Goal: Information Seeking & Learning: Get advice/opinions

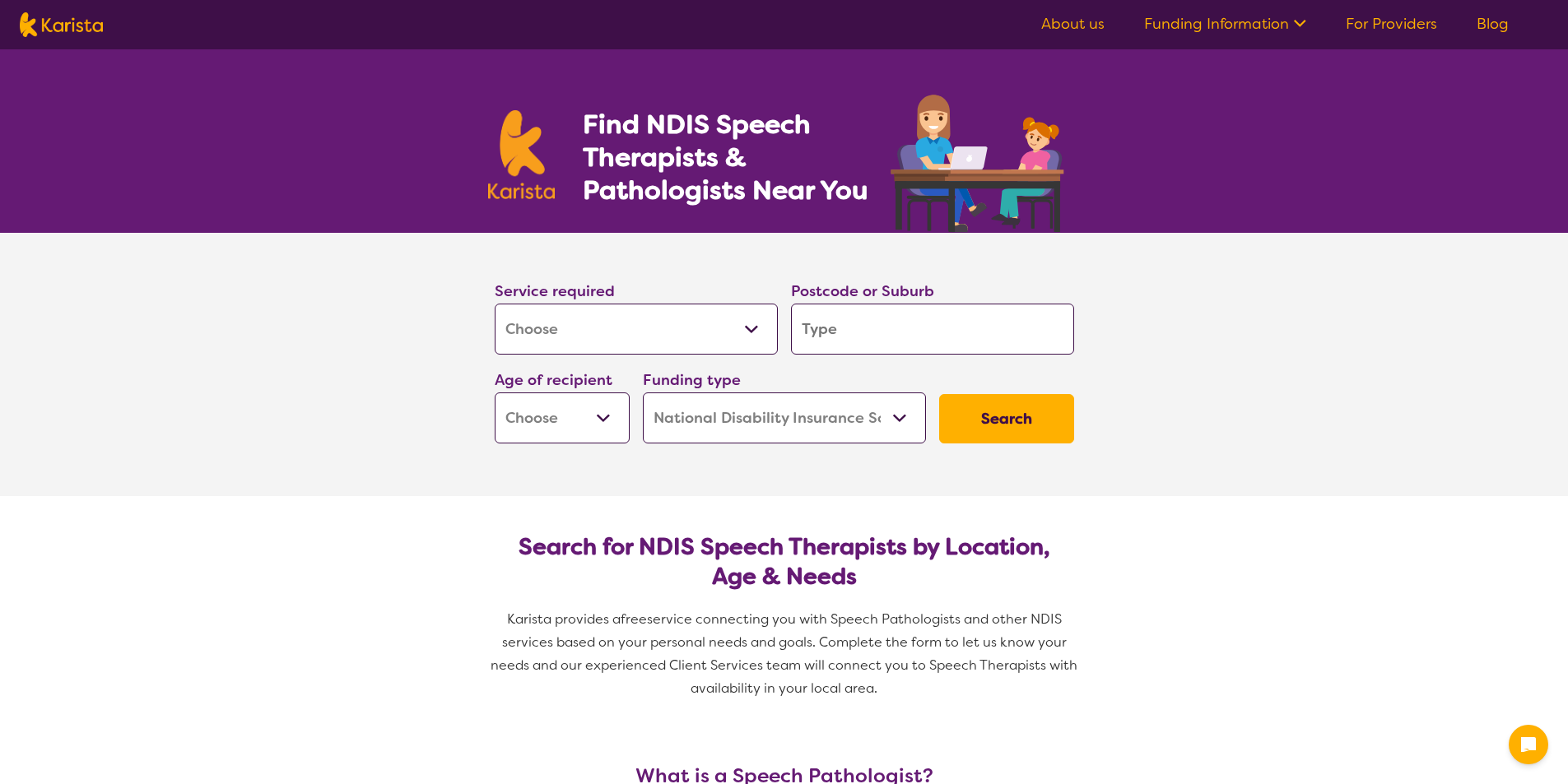
select select "[MEDICAL_DATA]"
select select "NDIS"
select select "[MEDICAL_DATA]"
select select "NDIS"
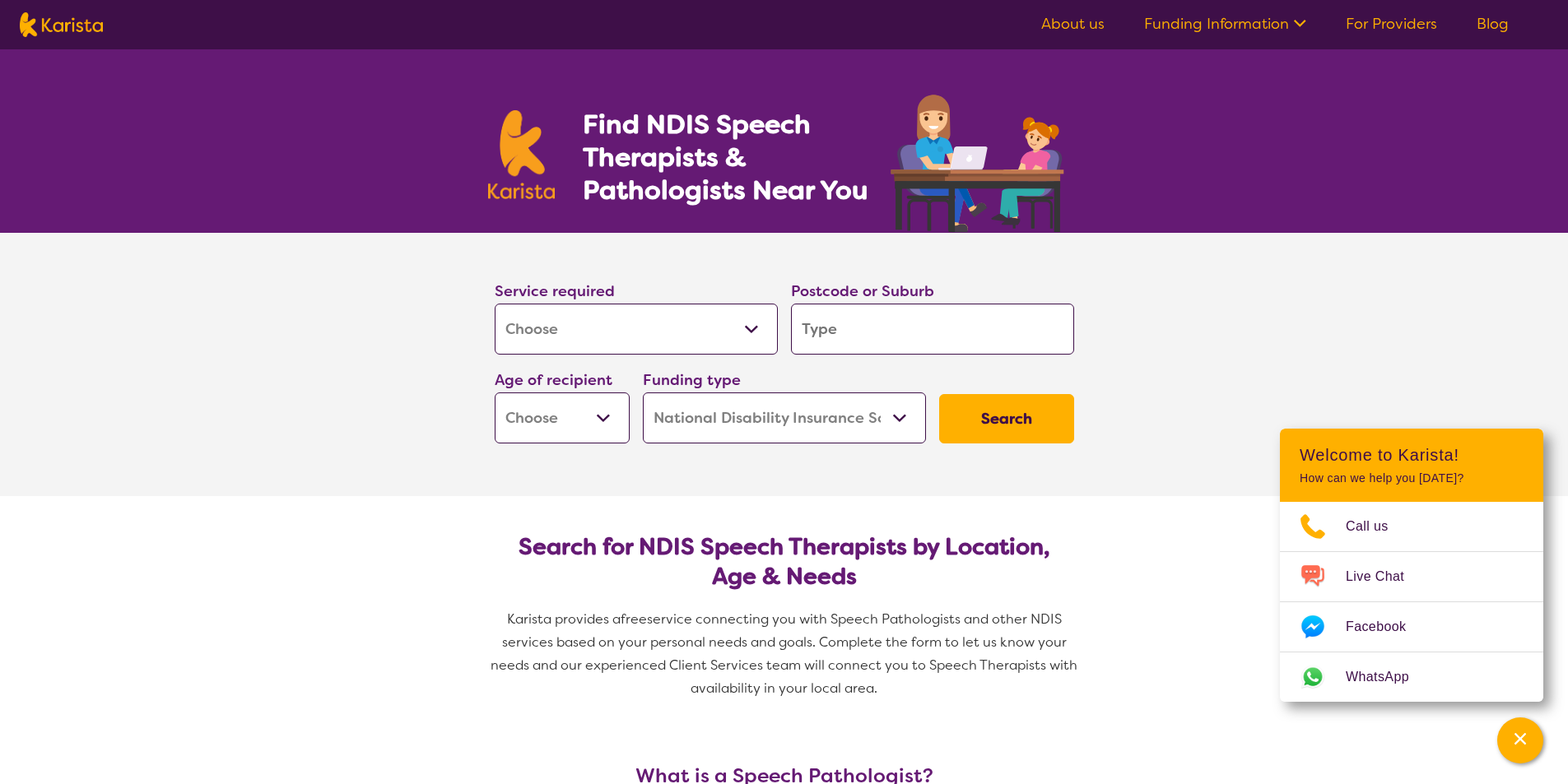
click at [865, 332] on input "search" at bounding box center [933, 329] width 283 height 51
type input "3"
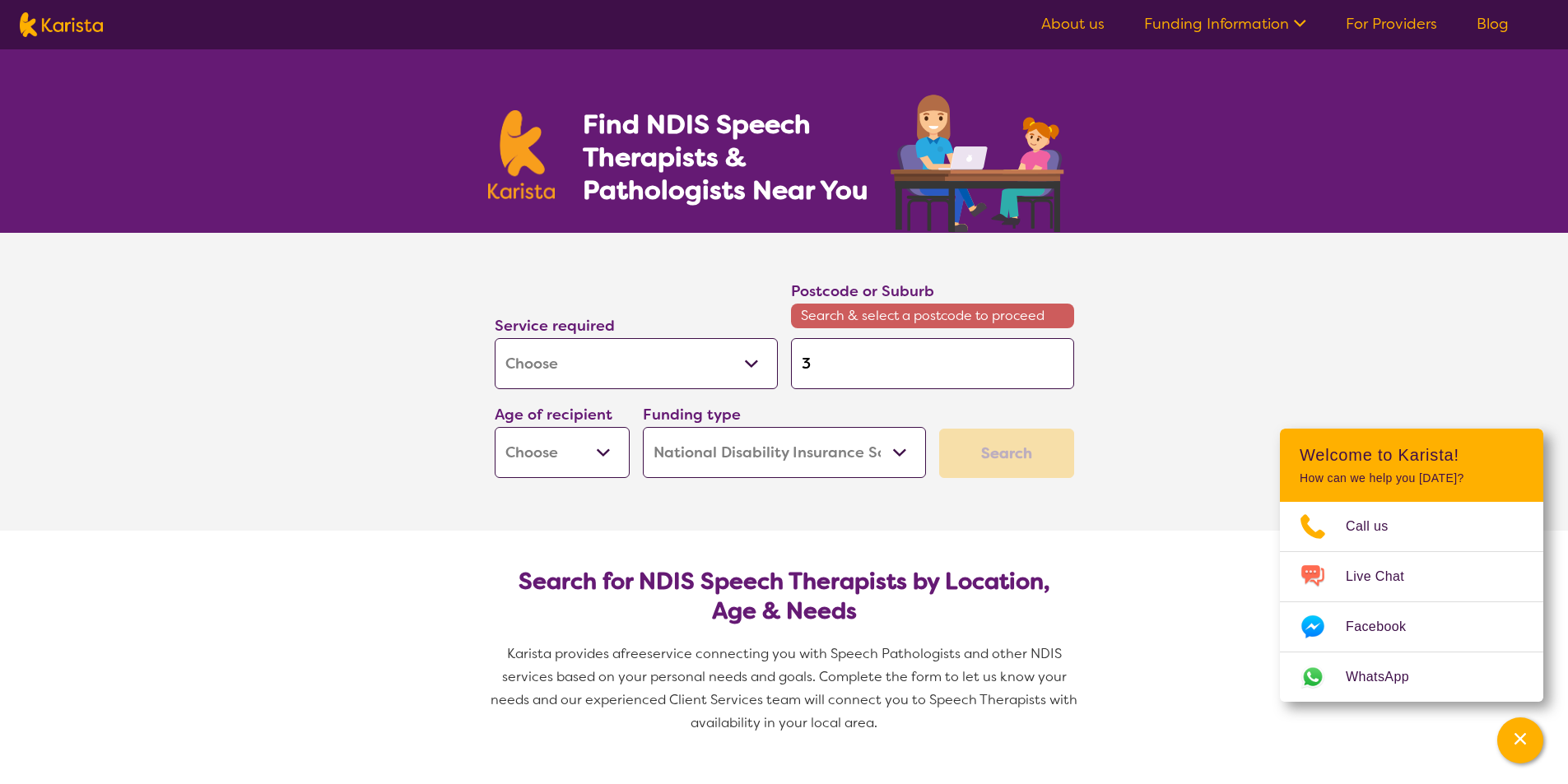
type input "38"
type input "380"
type input "3806"
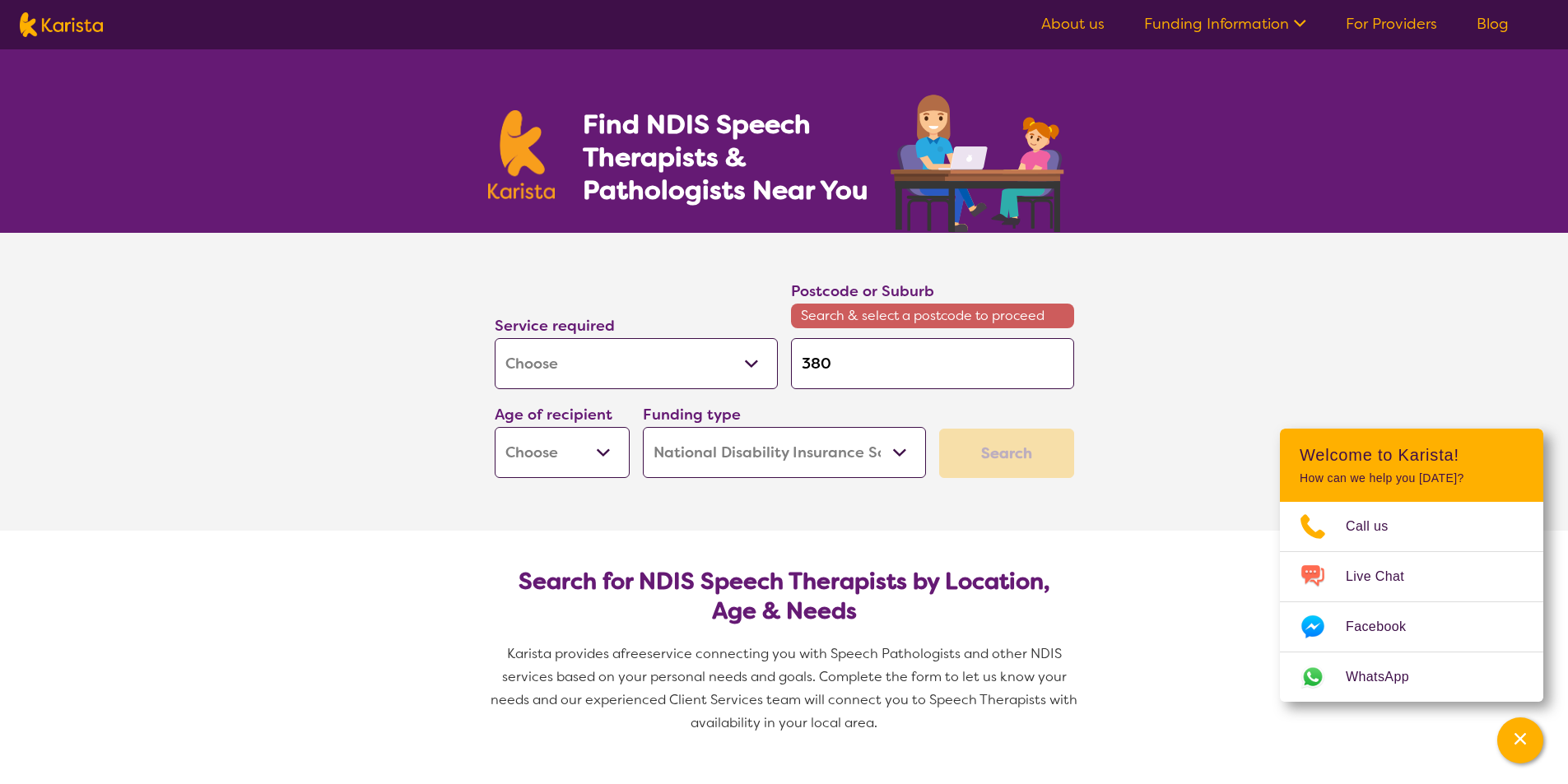
type input "3806"
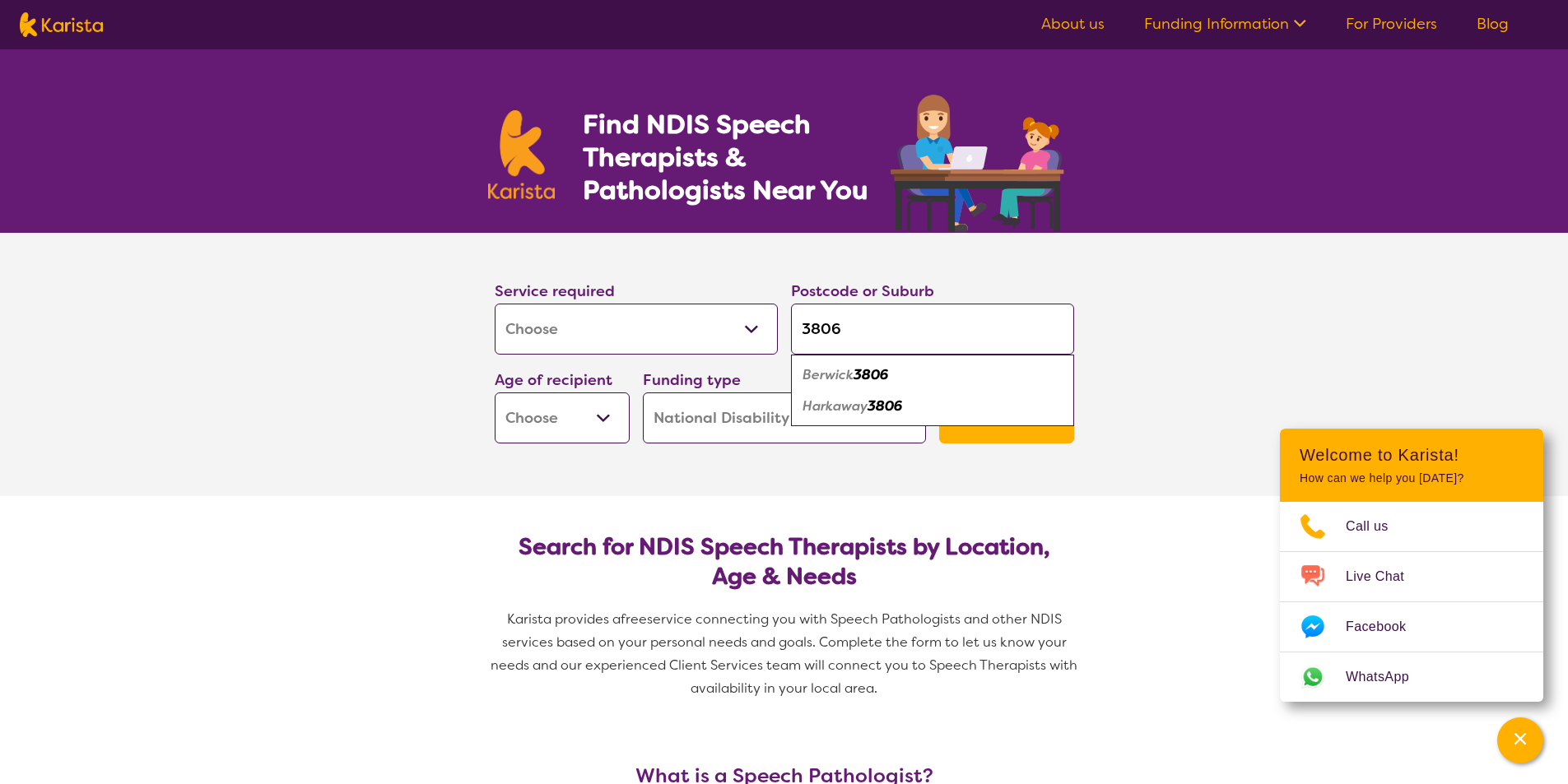
type input "3806"
click at [848, 378] on em "Berwick" at bounding box center [828, 374] width 51 height 17
click at [608, 417] on select "Early Childhood - 0 to 9 Child - 10 to 11 Adolescent - 12 to 17 Adult - 18 to 6…" at bounding box center [562, 417] width 135 height 51
select select "AD"
click at [494, 392] on select "Early Childhood - 0 to 9 Child - 10 to 11 Adolescent - 12 to 17 Adult - 18 to 6…" at bounding box center [562, 417] width 135 height 51
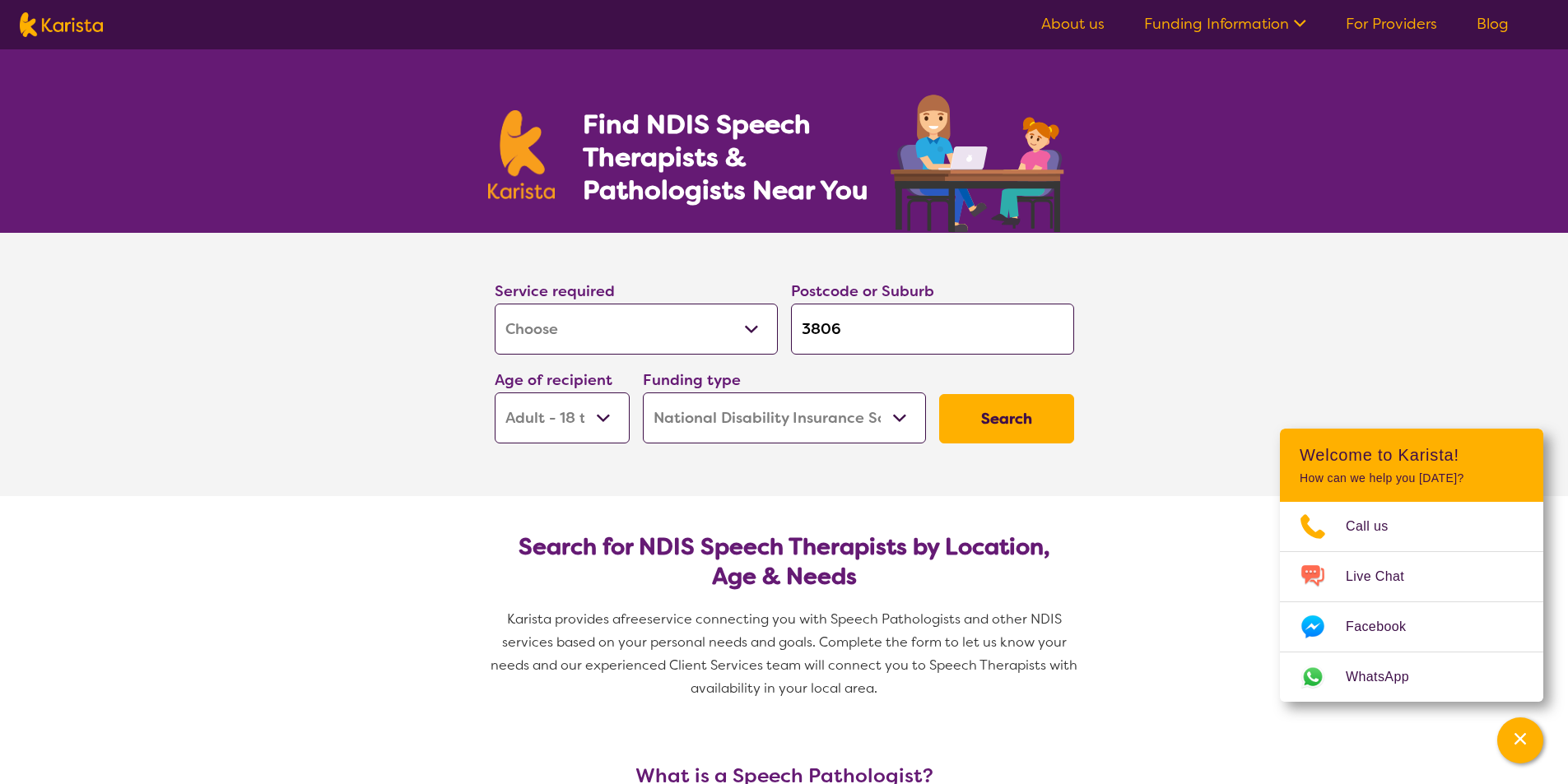
select select "AD"
click at [1000, 423] on button "Search" at bounding box center [1006, 418] width 135 height 49
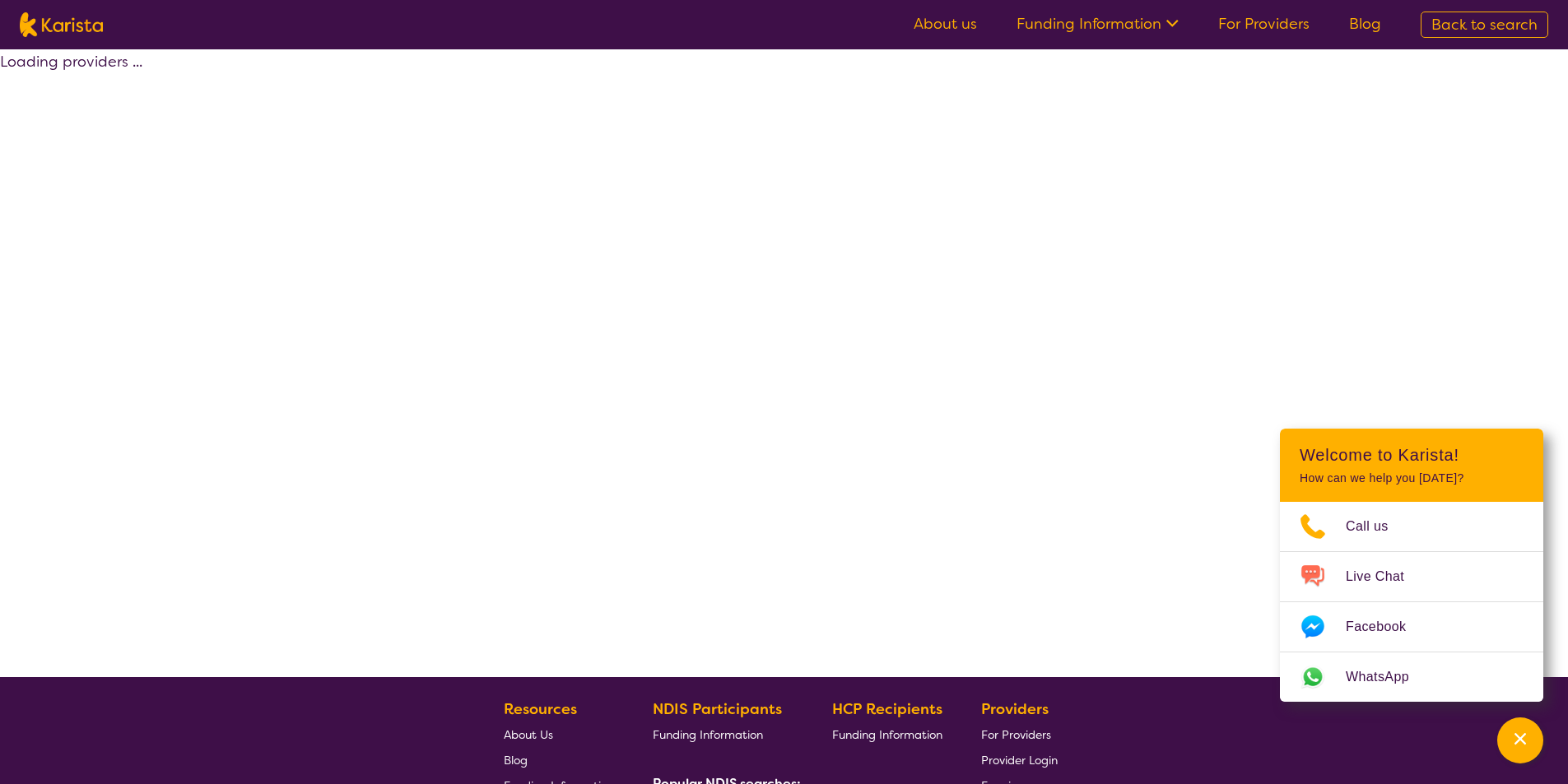
select select "by_score"
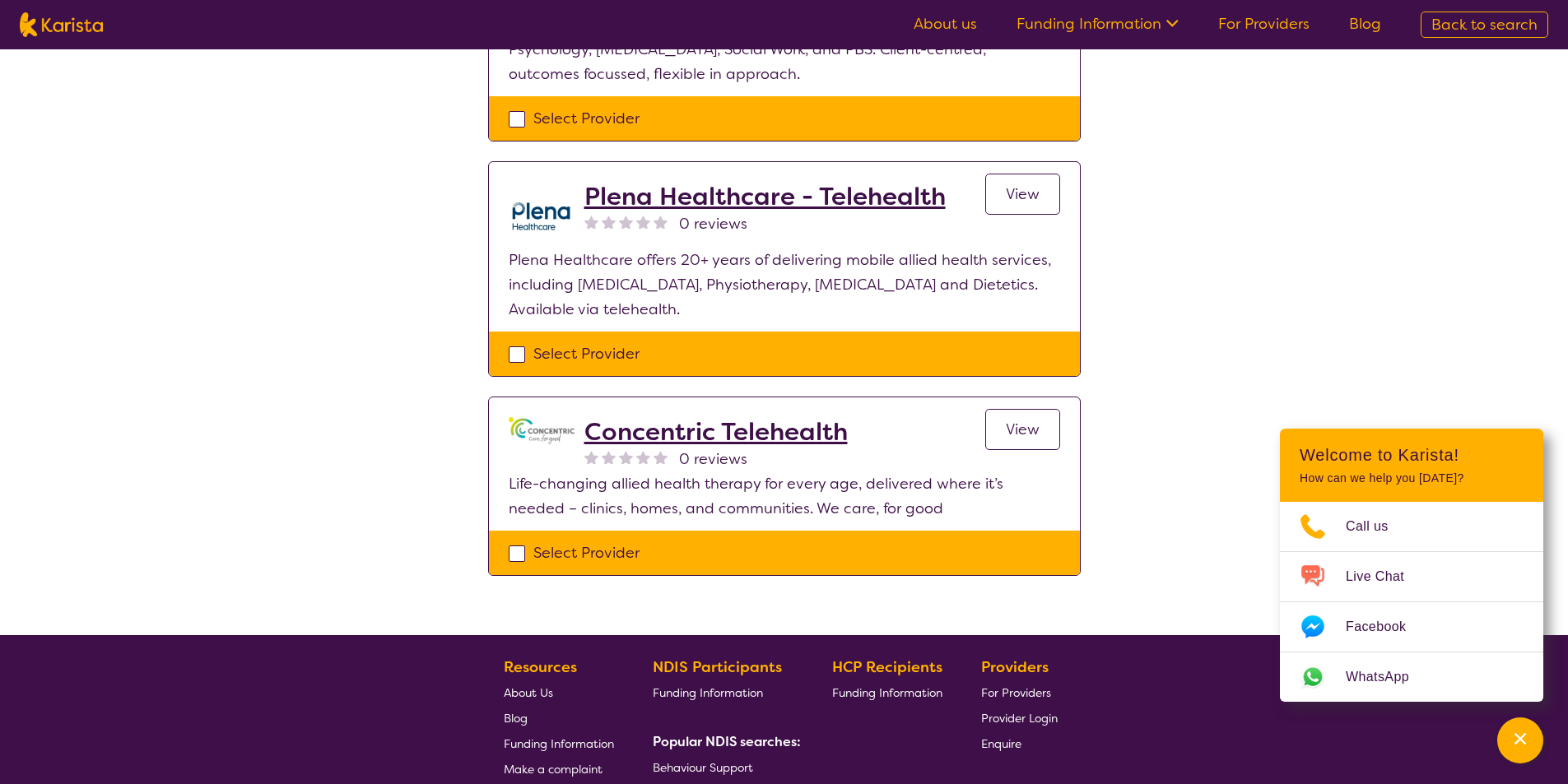
scroll to position [823, 0]
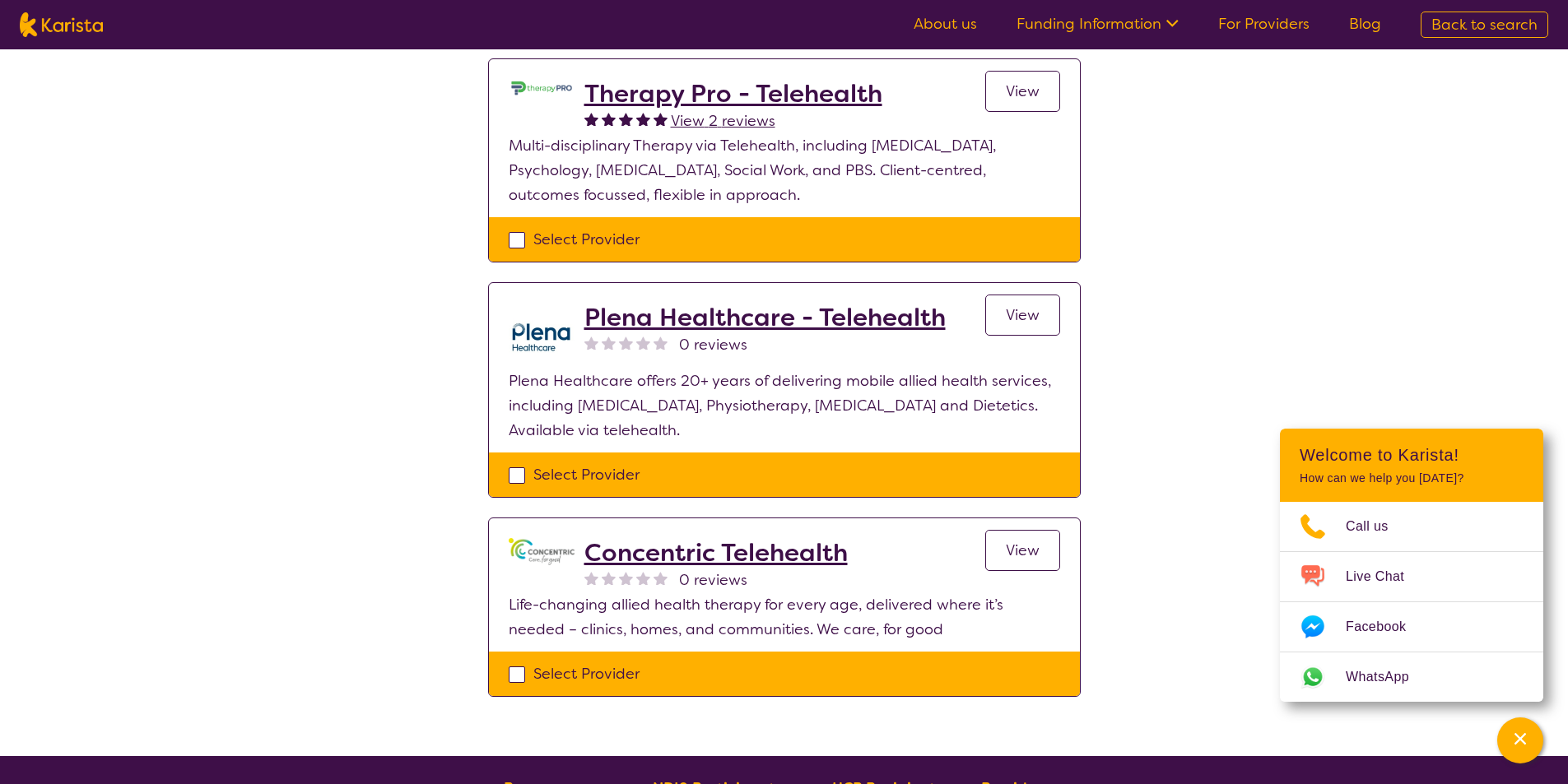
click at [757, 324] on h2 "Plena Healthcare - Telehealth" at bounding box center [765, 317] width 362 height 29
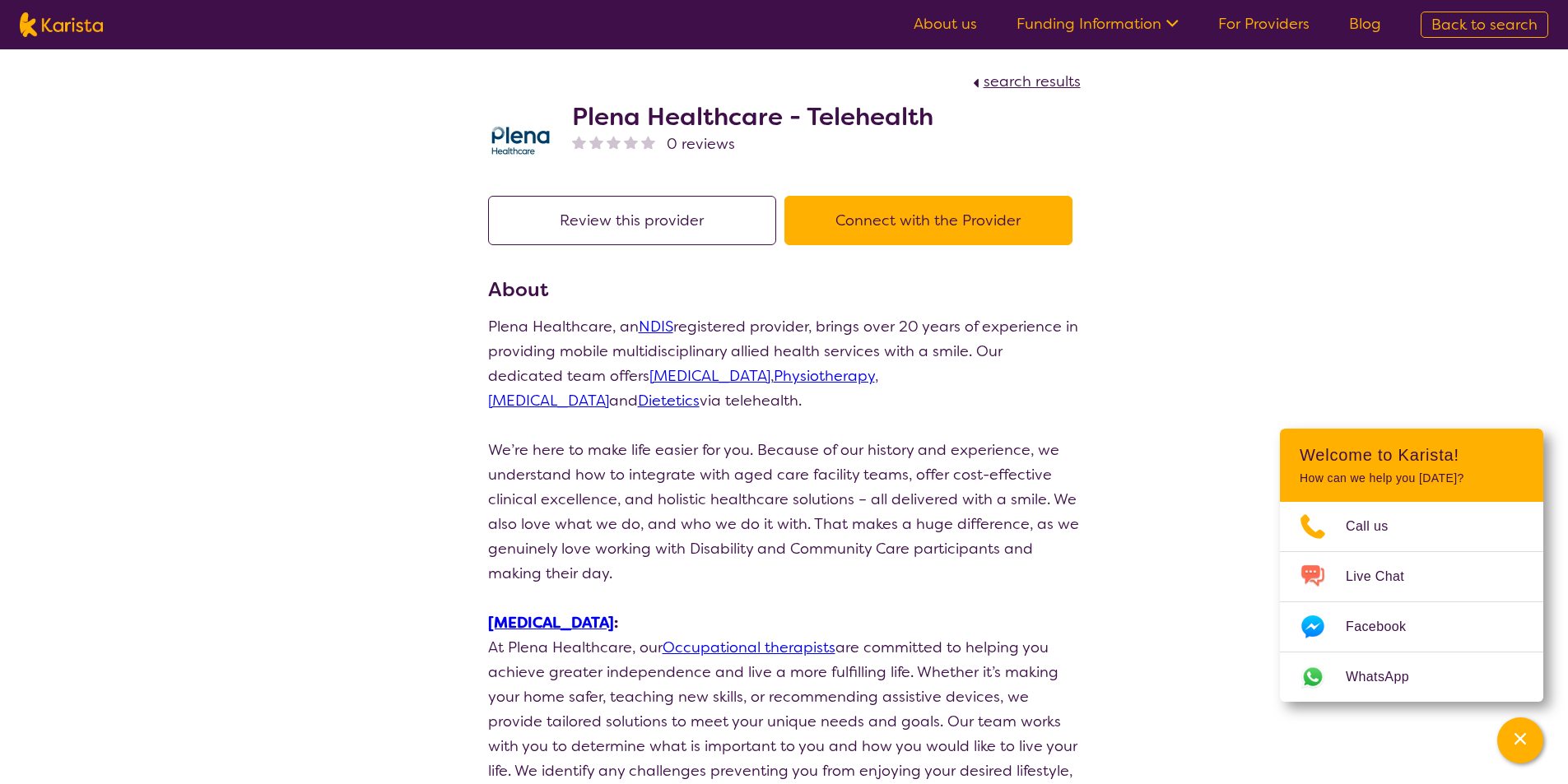
click at [923, 223] on button "Connect with the Provider" at bounding box center [929, 220] width 288 height 49
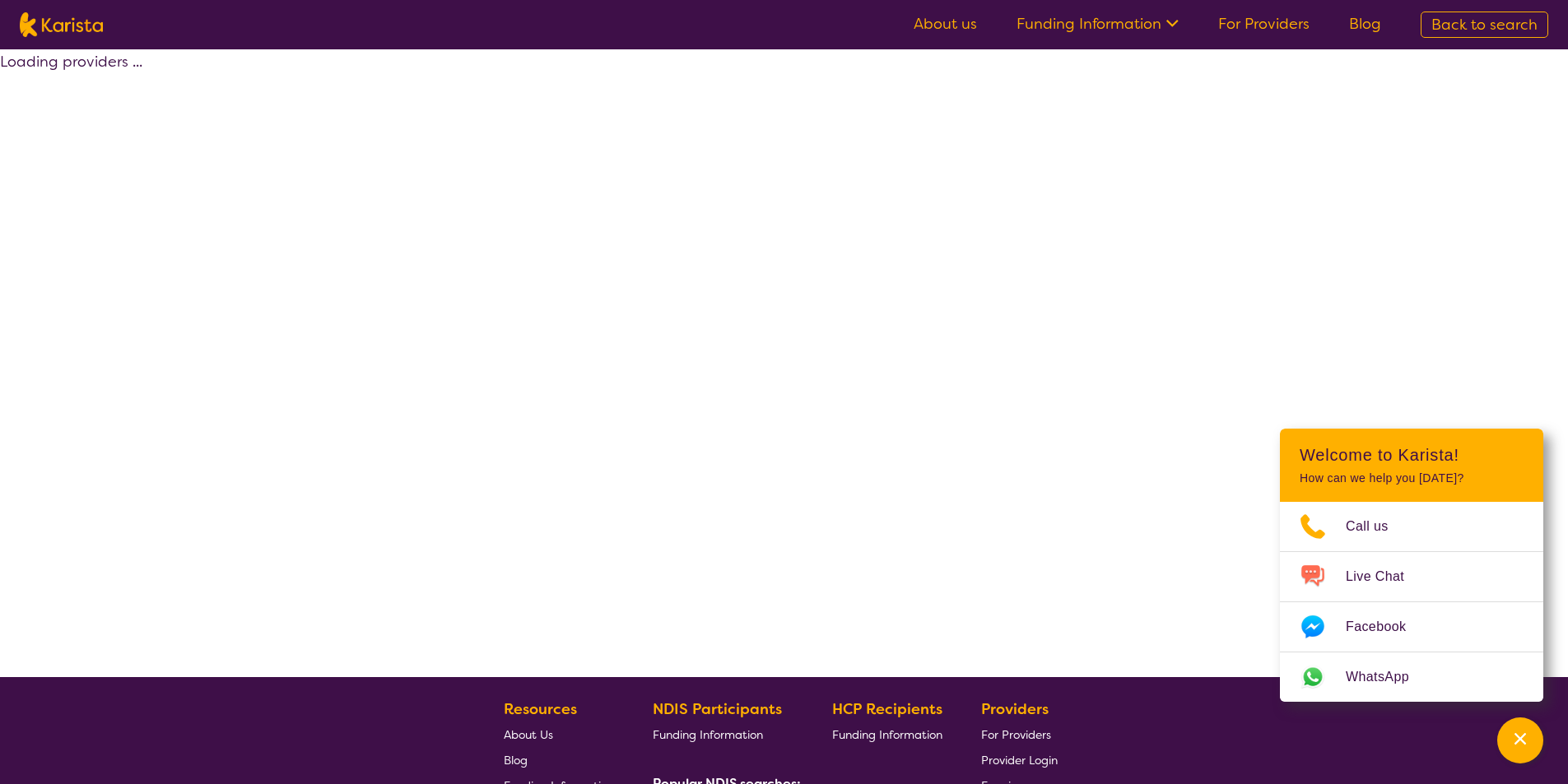
scroll to position [290, 0]
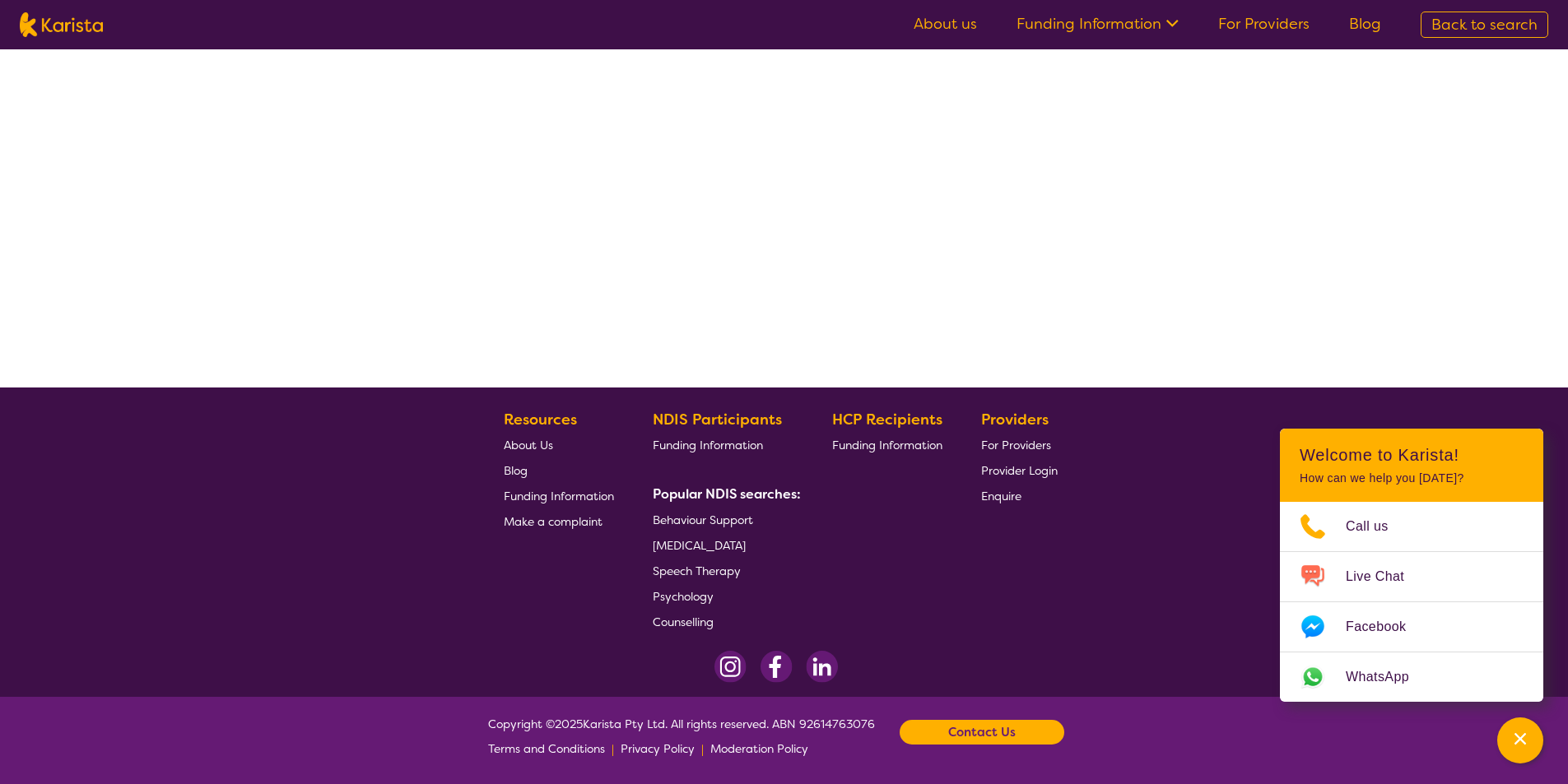
select select "by_score"
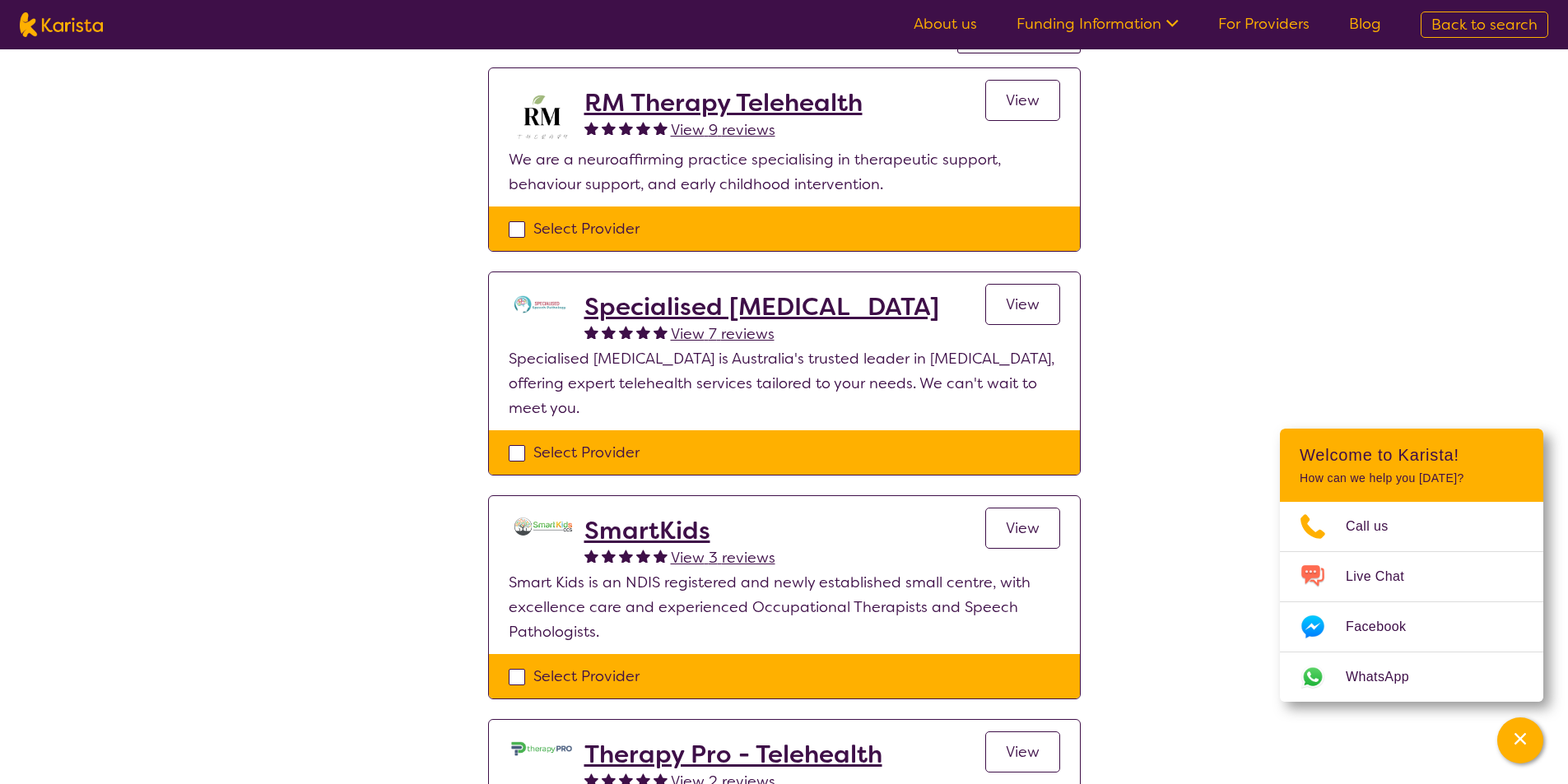
scroll to position [125, 0]
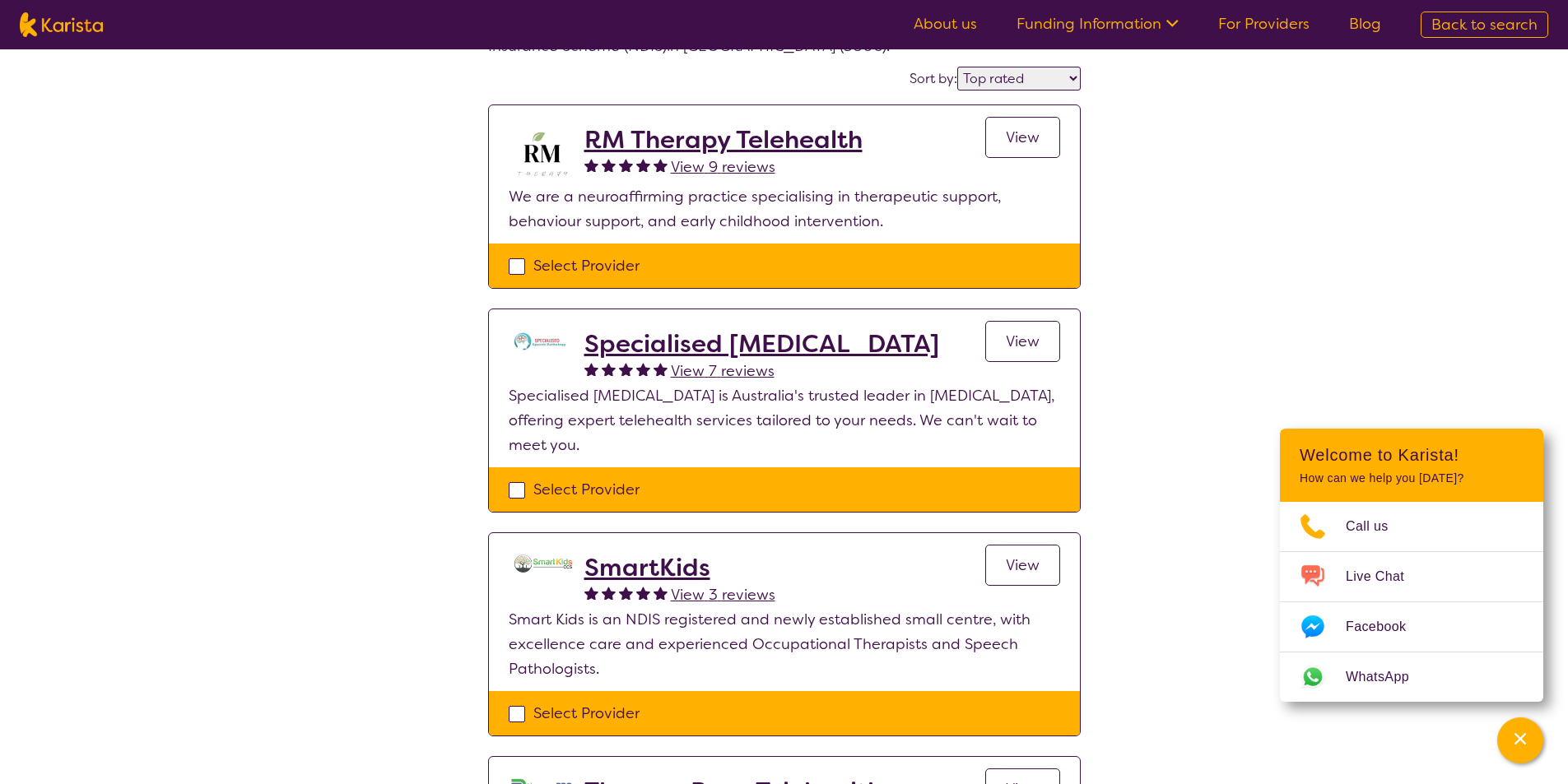
click at [709, 348] on h2 "Specialised [MEDICAL_DATA]" at bounding box center [761, 344] width 355 height 29
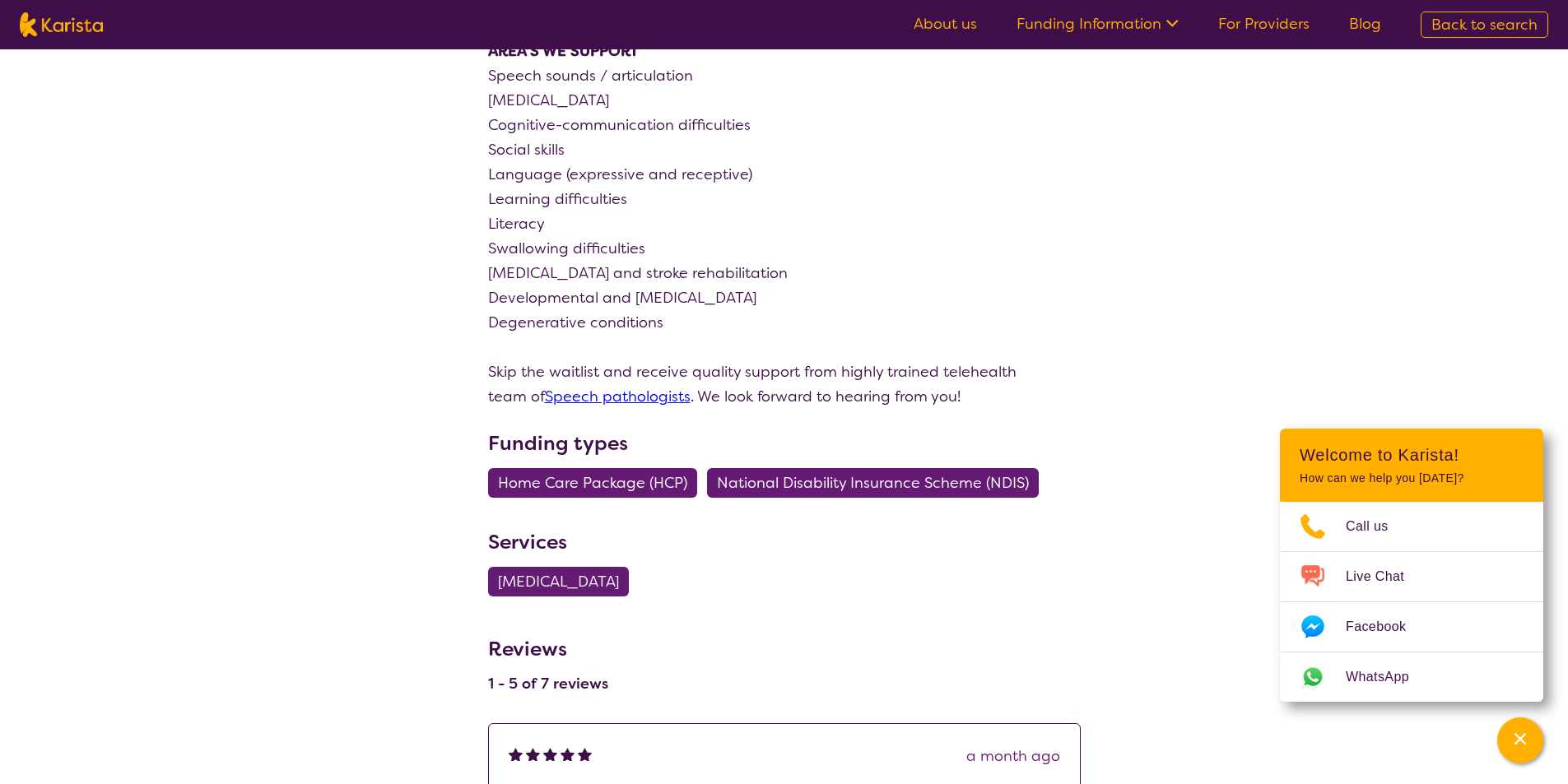
scroll to position [1646, 0]
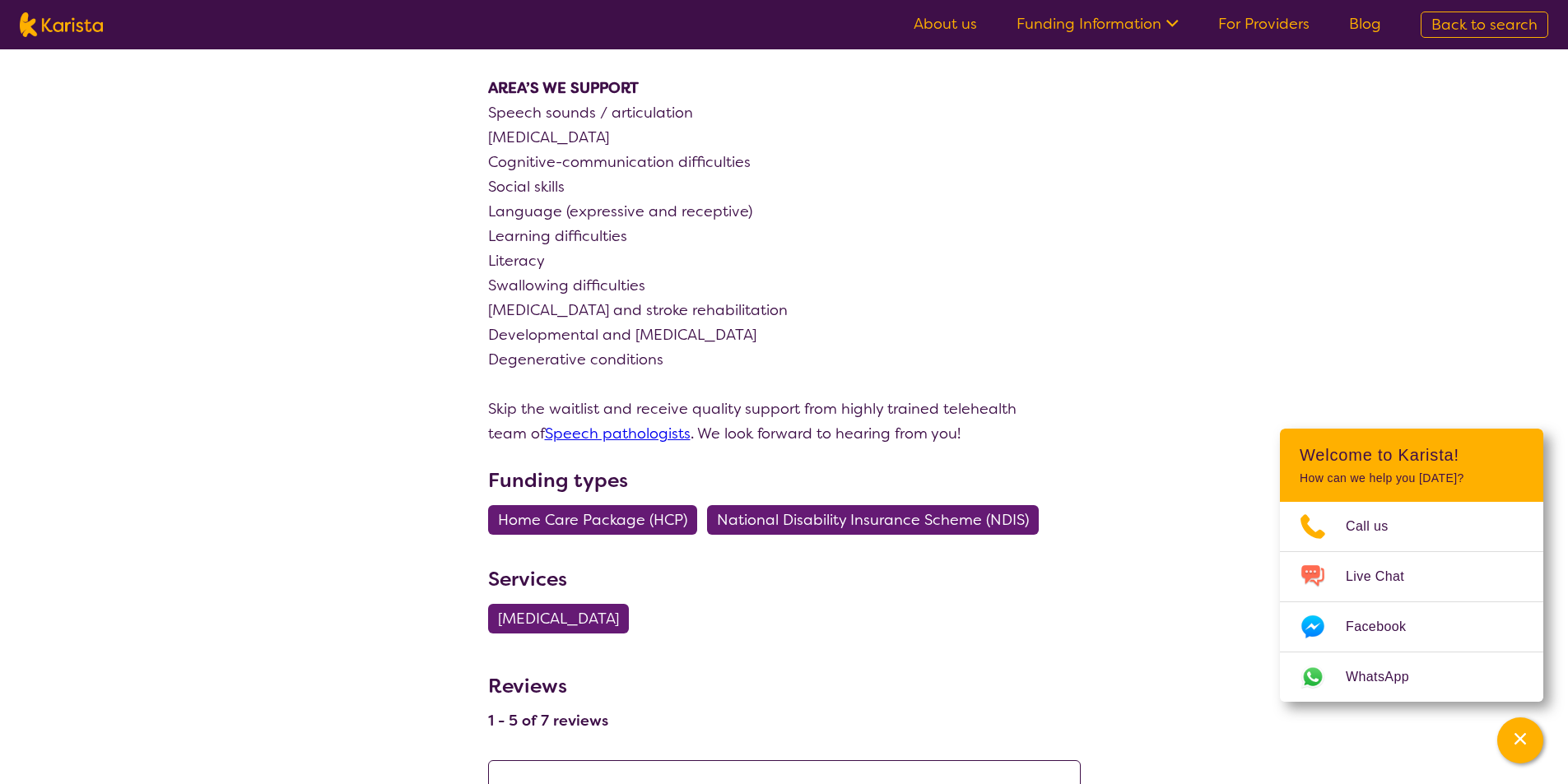
click at [618, 423] on link "Speech pathologists" at bounding box center [617, 433] width 146 height 20
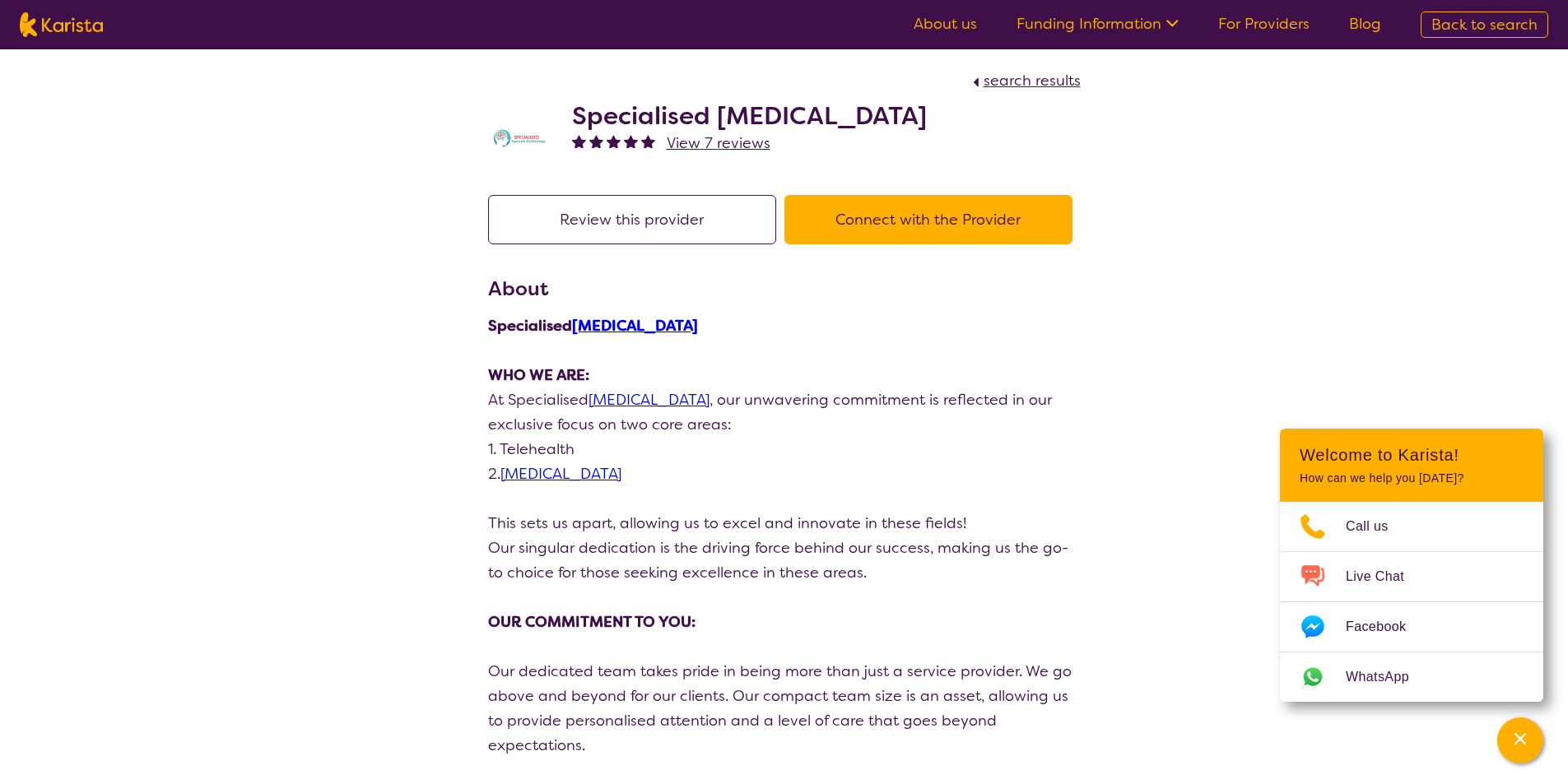
scroll to position [0, 0]
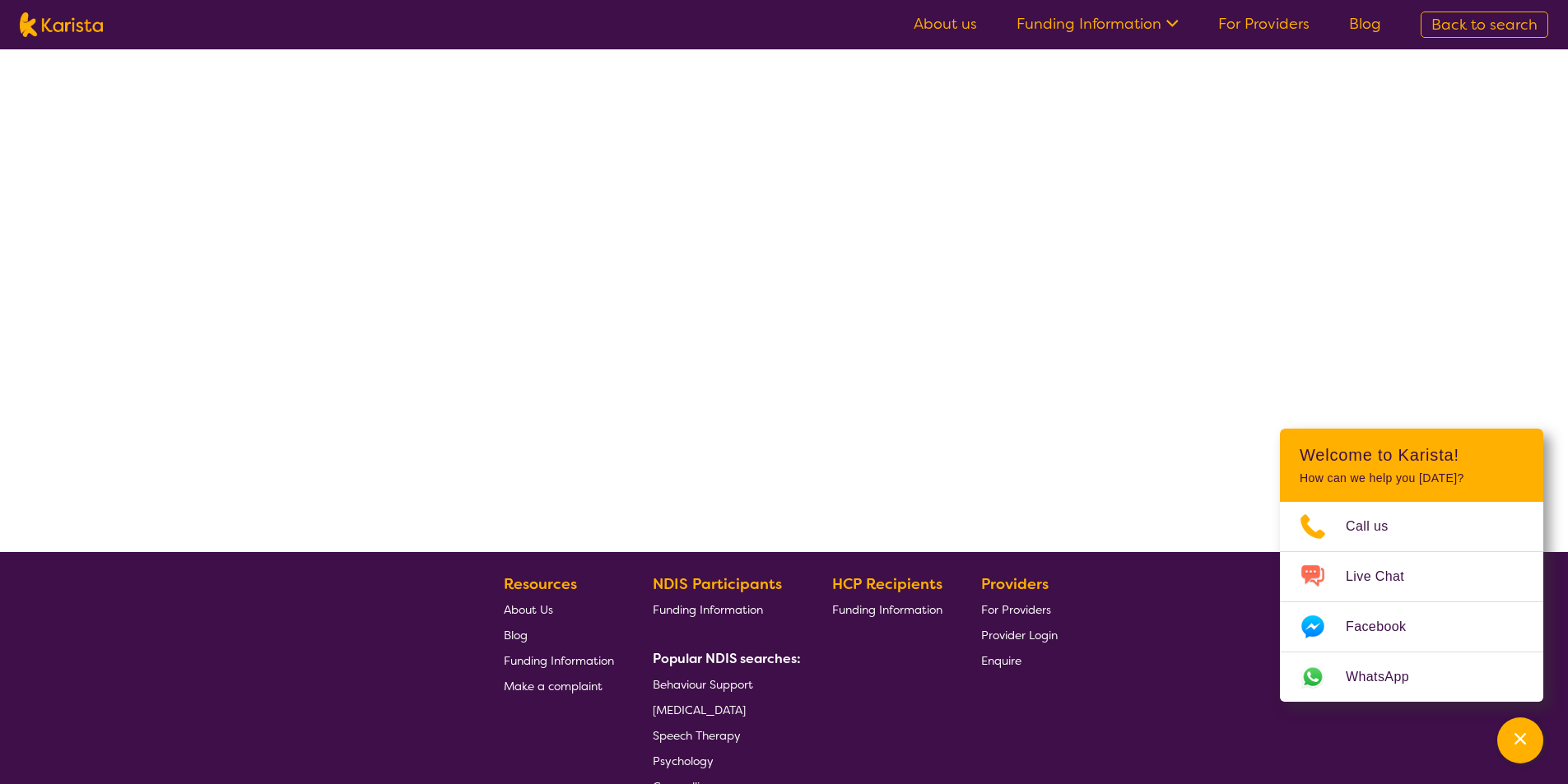
select select "by_score"
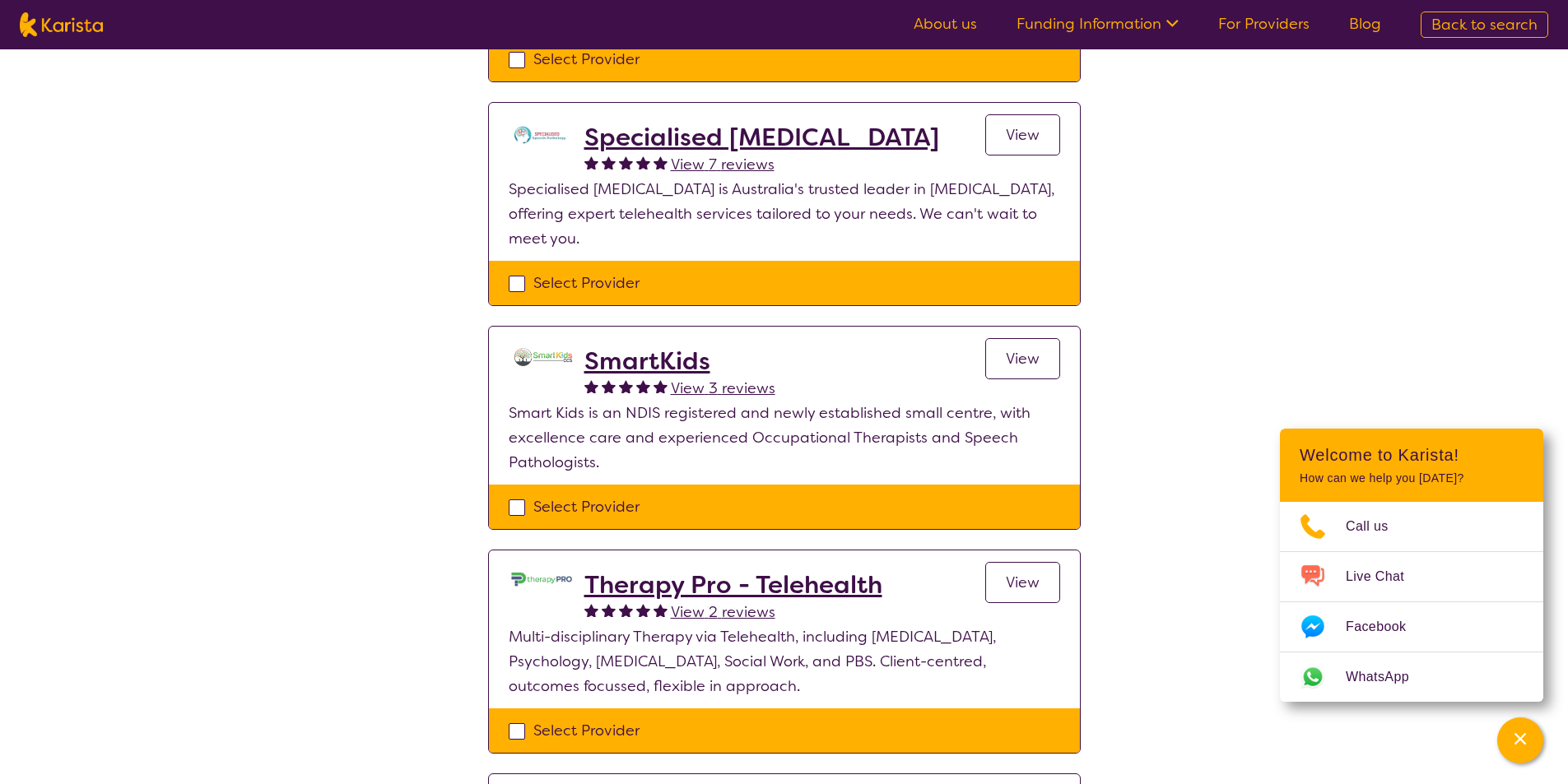
scroll to position [329, 0]
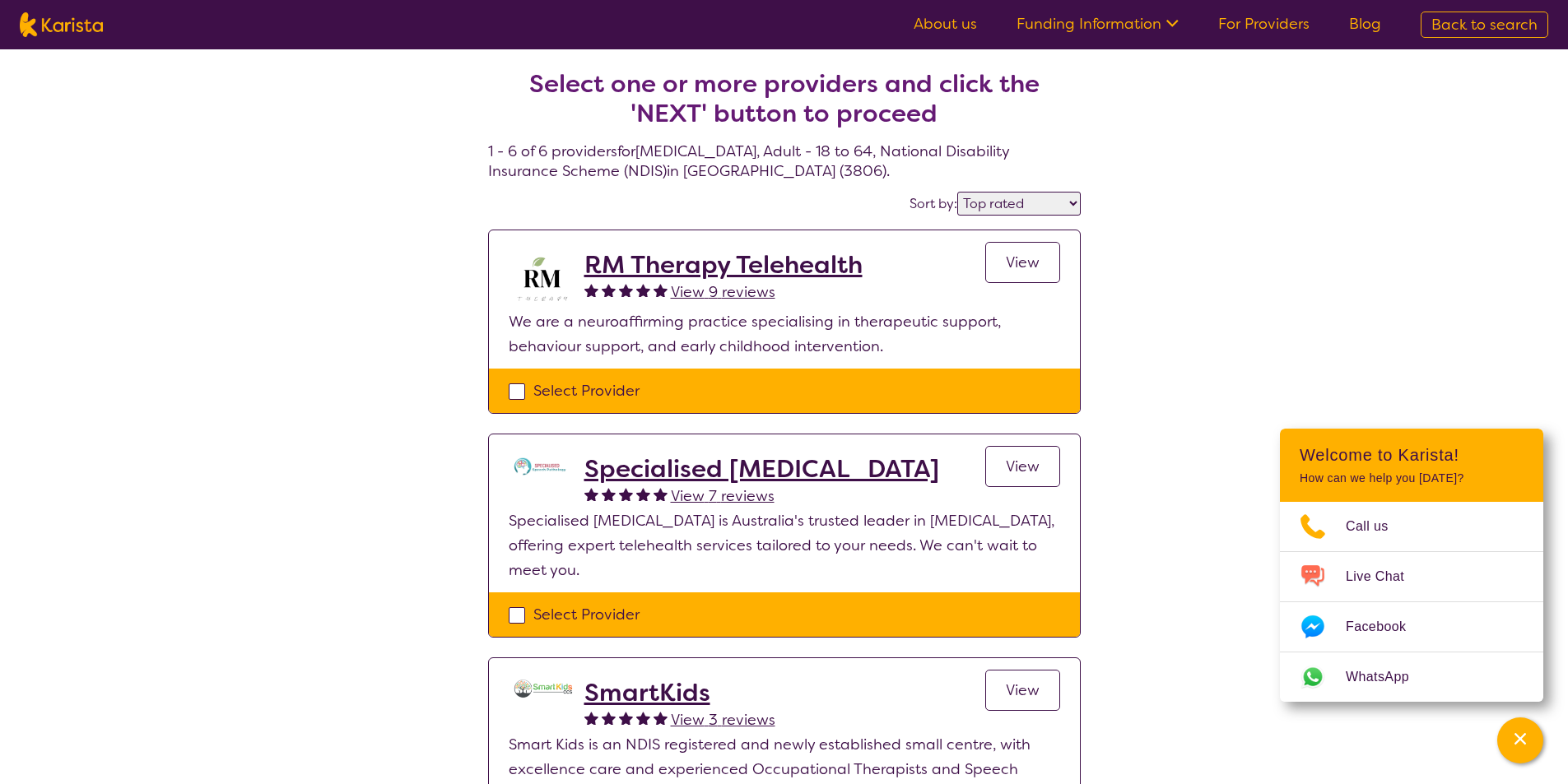
select select "[MEDICAL_DATA]"
select select "AD"
select select "NDIS"
select select "[MEDICAL_DATA]"
select select "AD"
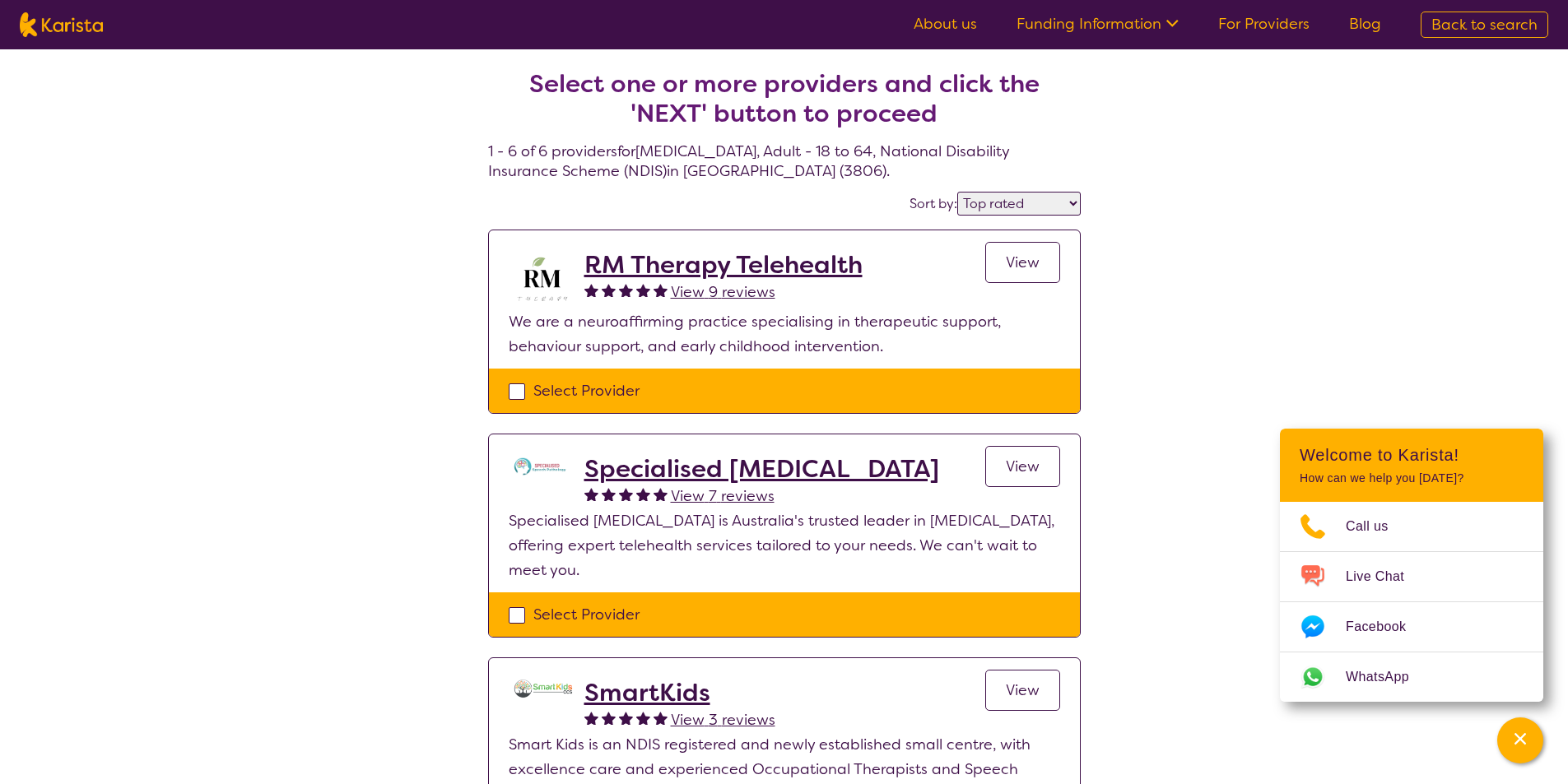
select select "NDIS"
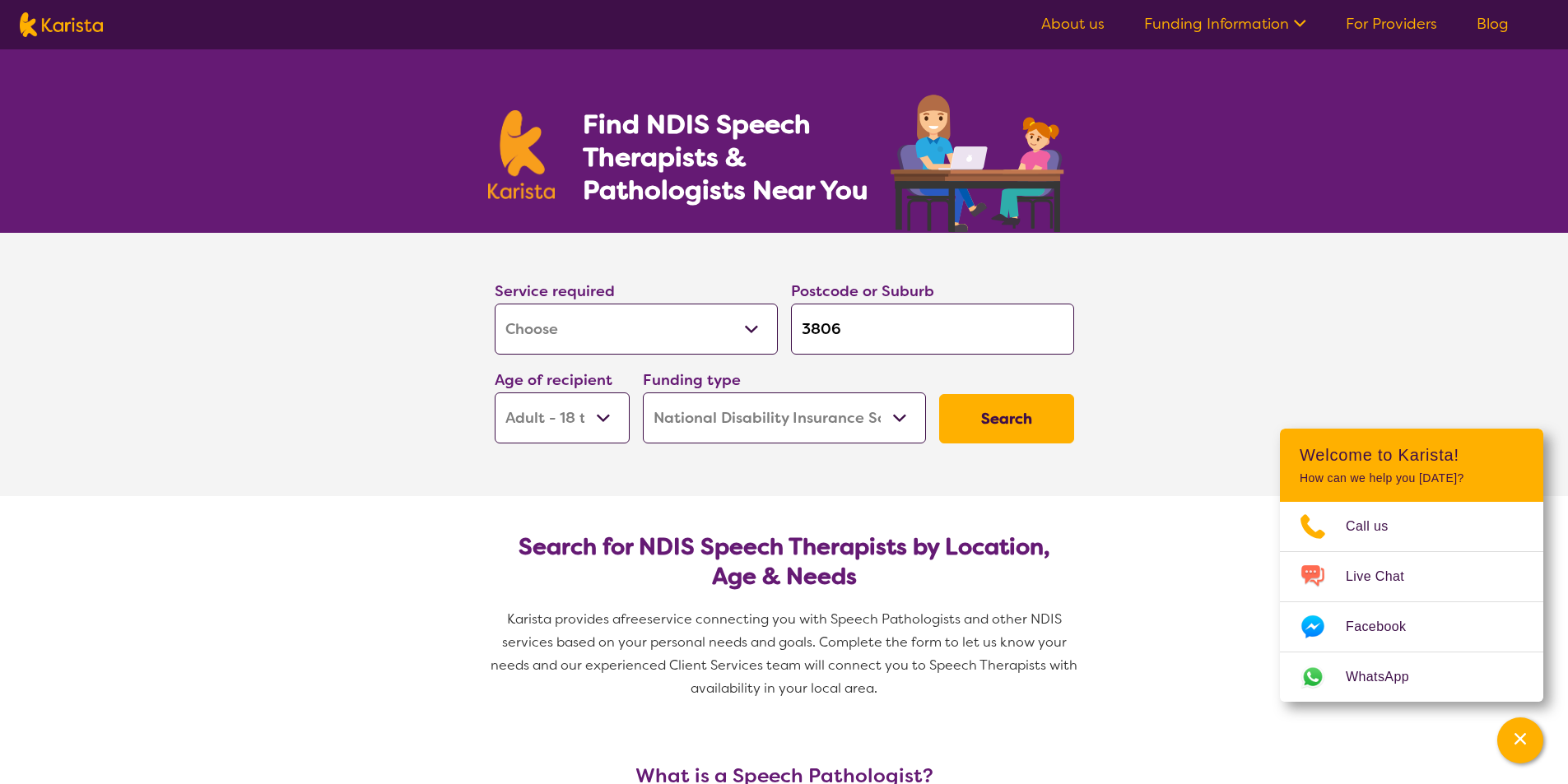
click at [898, 417] on select "Home Care Package (HCP) National Disability Insurance Scheme (NDIS) I don't know" at bounding box center [784, 417] width 283 height 51
click at [643, 392] on select "Home Care Package (HCP) National Disability Insurance Scheme (NDIS) I don't know" at bounding box center [784, 417] width 283 height 51
click at [996, 420] on button "Search" at bounding box center [1006, 418] width 135 height 49
select select "by_score"
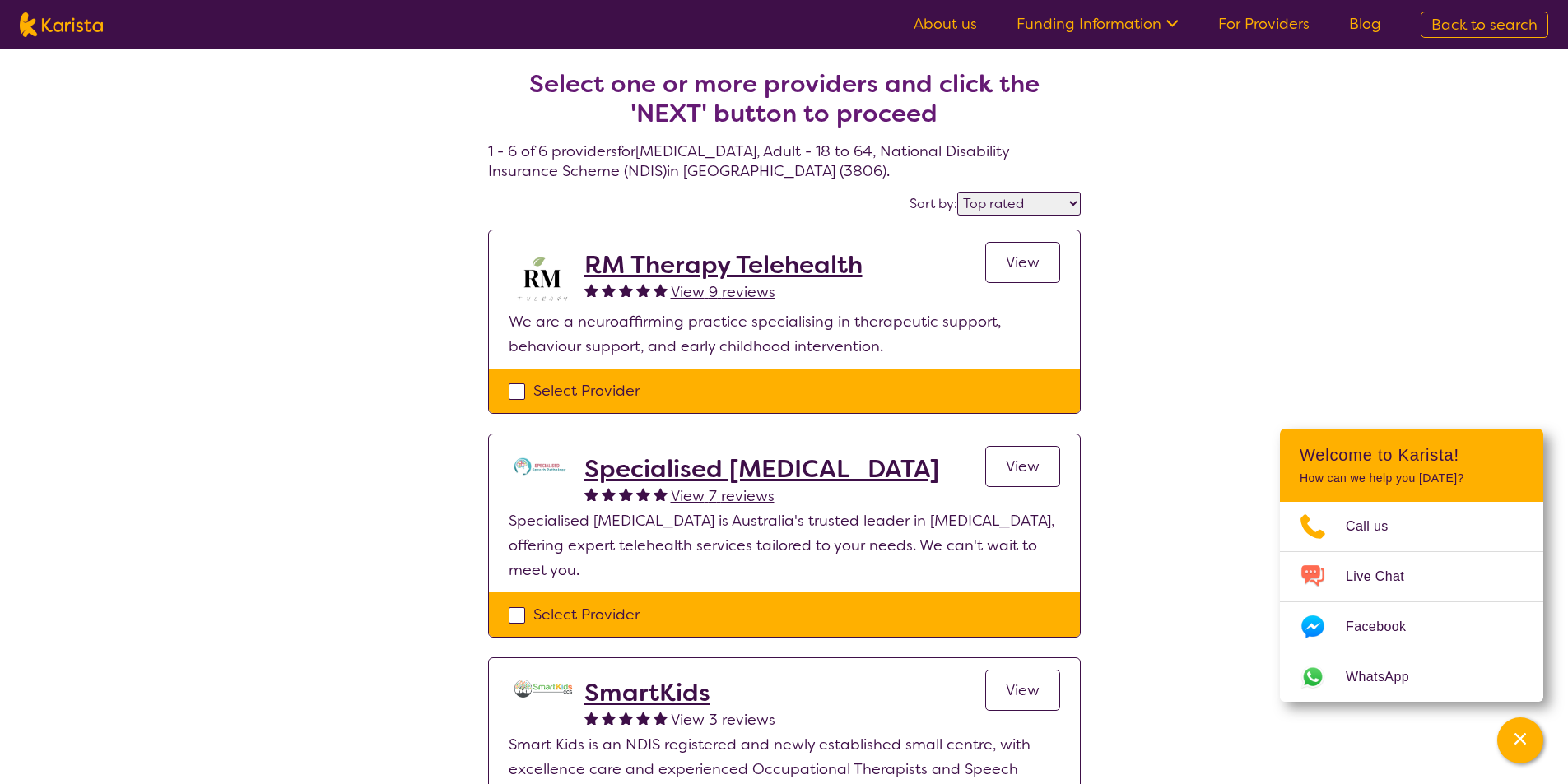
select select "[MEDICAL_DATA]"
select select "AD"
select select "NDIS"
select select "[MEDICAL_DATA]"
select select "AD"
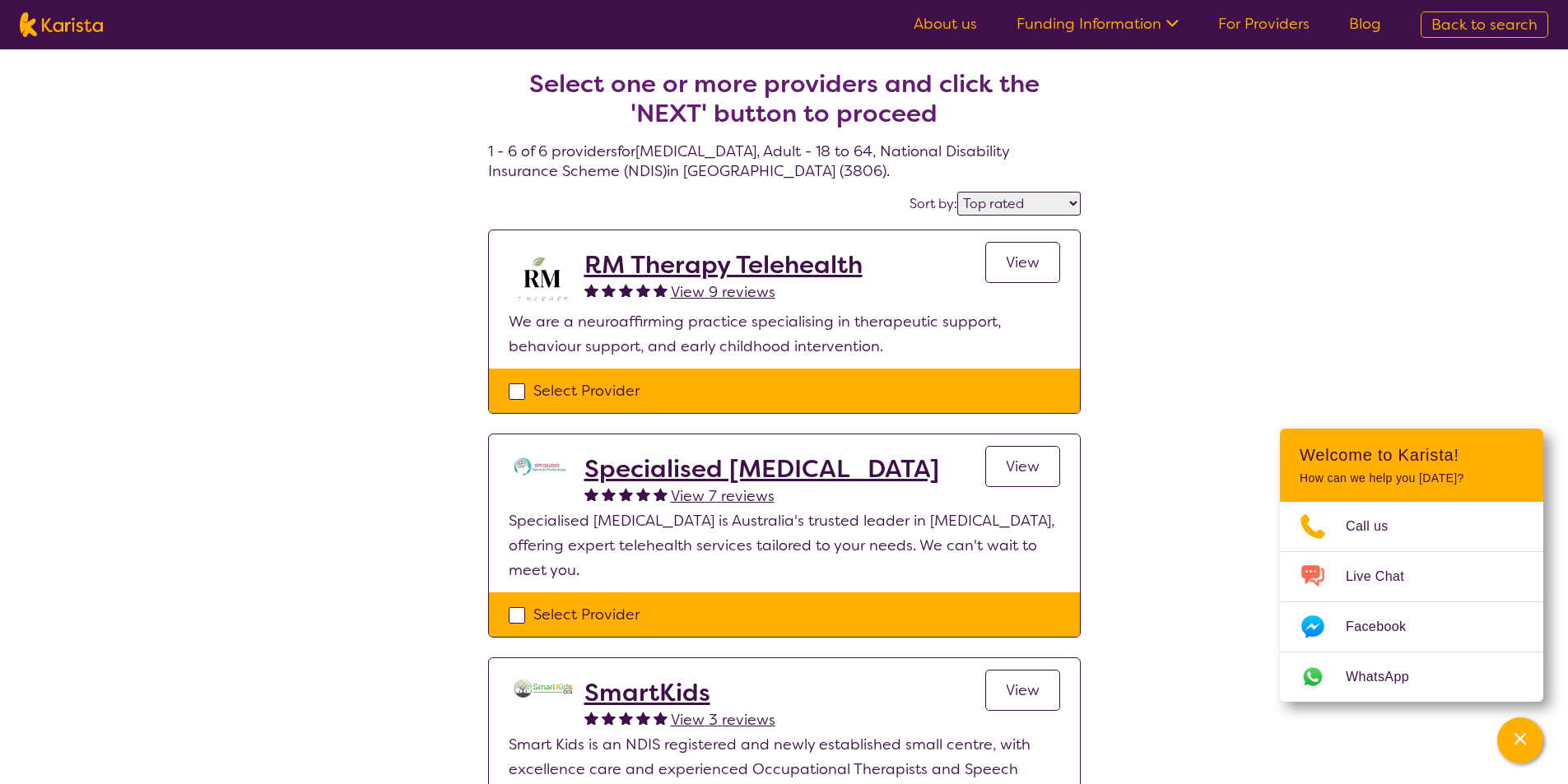
select select "NDIS"
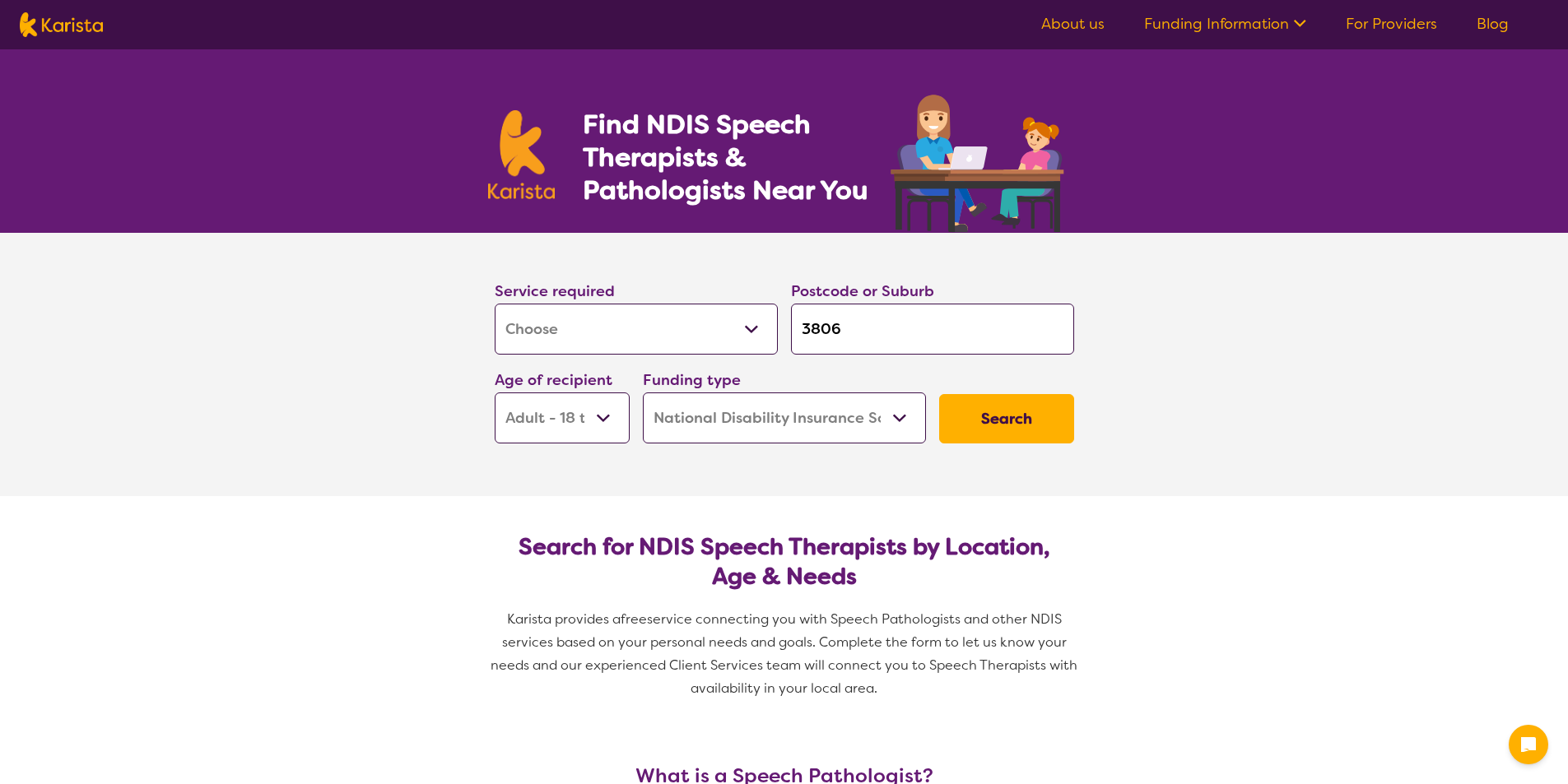
select select "[MEDICAL_DATA]"
select select "AD"
select select "NDIS"
select select "[MEDICAL_DATA]"
select select "AD"
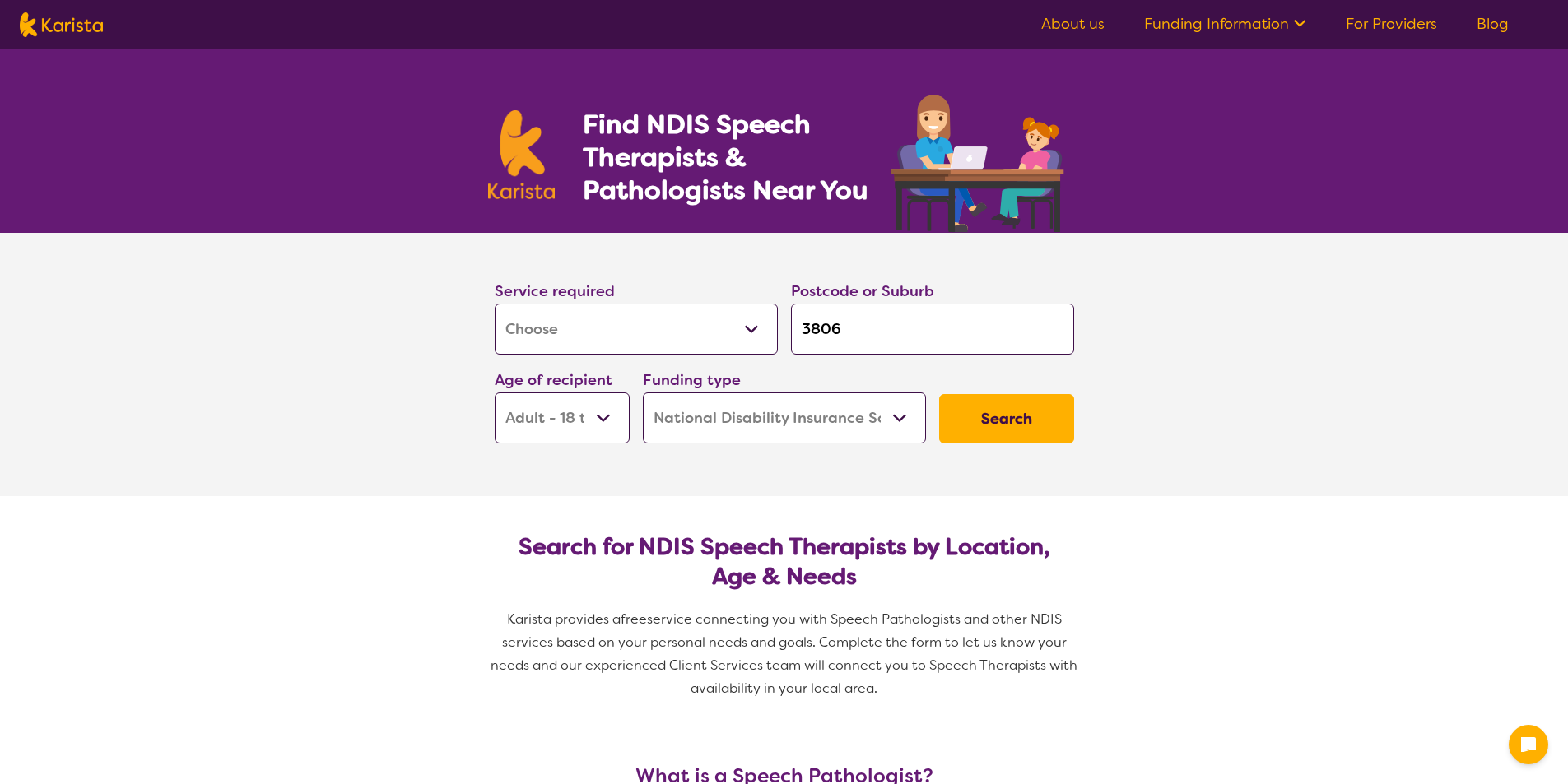
select select "NDIS"
